Goal: Check status: Check status

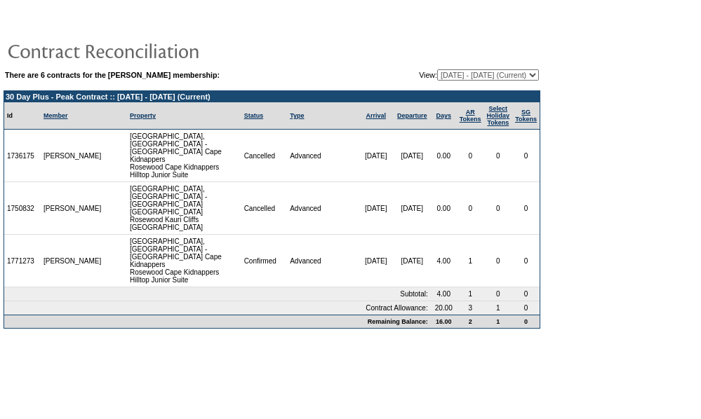
click at [459, 72] on select "[DATE] - [DATE] [DATE] - [DATE] [DATE] - [DATE] (Current) [DATE] - [DATE] [DATE…" at bounding box center [488, 74] width 102 height 11
select select "140980"
click at [437, 70] on select "[DATE] - [DATE] [DATE] - [DATE] [DATE] - [DATE] (Current) [DATE] - [DATE] [DATE…" at bounding box center [488, 74] width 102 height 11
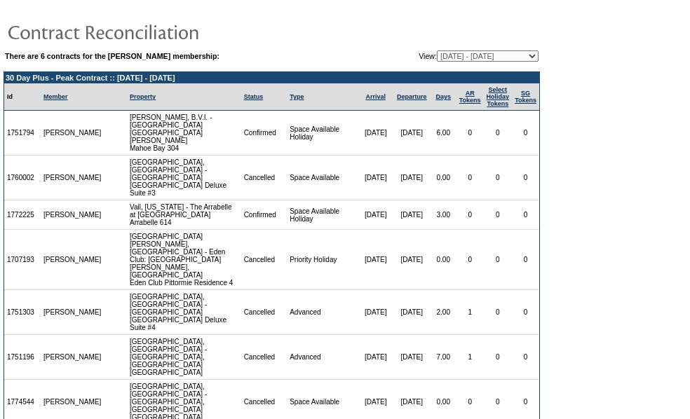
scroll to position [34, 0]
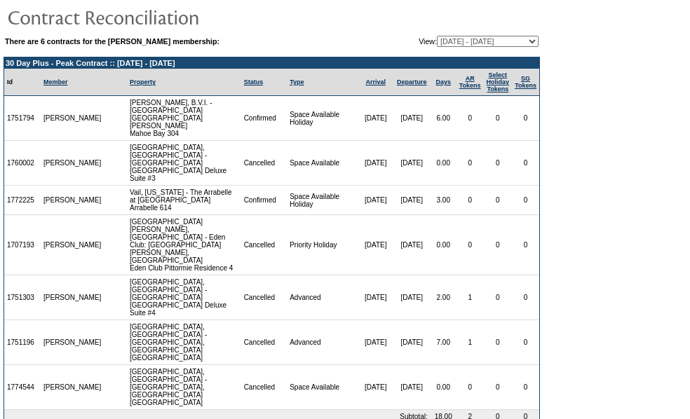
click at [470, 36] on table "There are 6 contracts for the [PERSON_NAME] membership: View: [DATE] - [DATE] […" at bounding box center [272, 41] width 536 height 14
click at [470, 39] on select "[DATE] - [DATE] [DATE] - [DATE] [DATE] - [DATE] (Current) [DATE] - [DATE] [DATE…" at bounding box center [488, 41] width 102 height 11
select select "140992"
click at [437, 36] on select "[DATE] - [DATE] [DATE] - [DATE] [DATE] - [DATE] (Current) [DATE] - [DATE] [DATE…" at bounding box center [488, 41] width 102 height 11
